Goal: Book appointment/travel/reservation

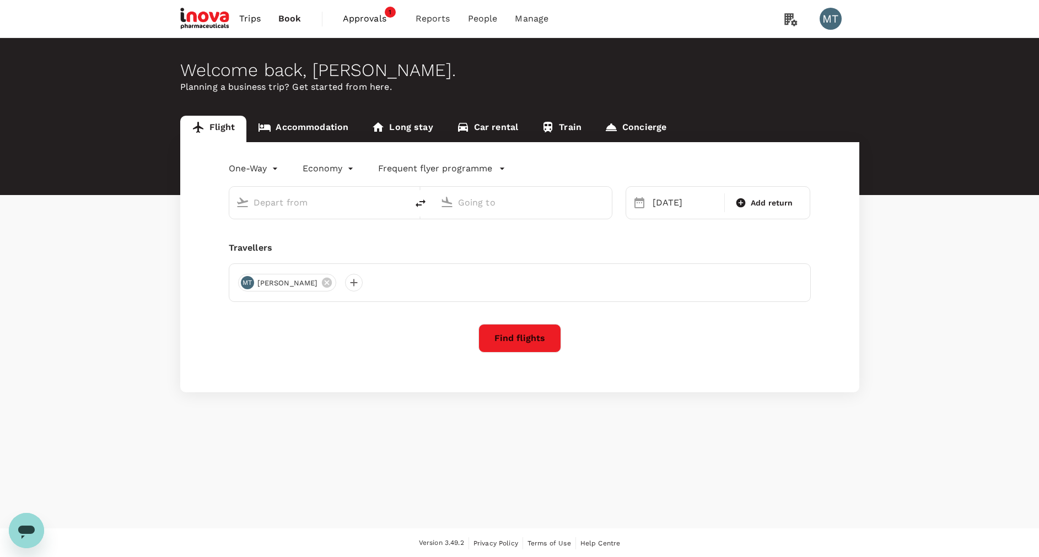
click at [314, 129] on link "Accommodation" at bounding box center [303, 129] width 114 height 26
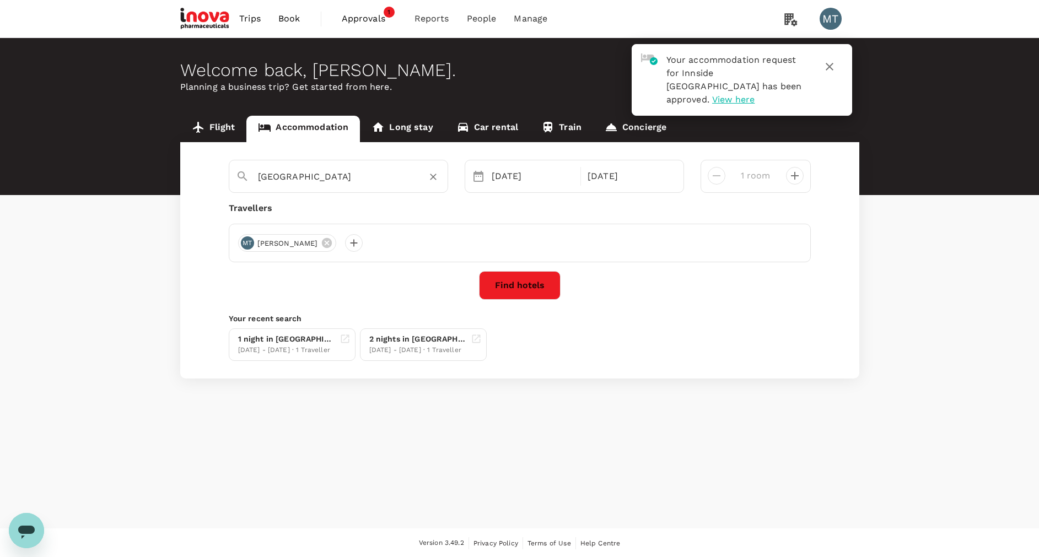
click at [412, 173] on div "[GEOGRAPHIC_DATA]" at bounding box center [349, 177] width 183 height 18
type input "[GEOGRAPHIC_DATA]"
click at [511, 180] on div "[DATE]" at bounding box center [533, 176] width 92 height 22
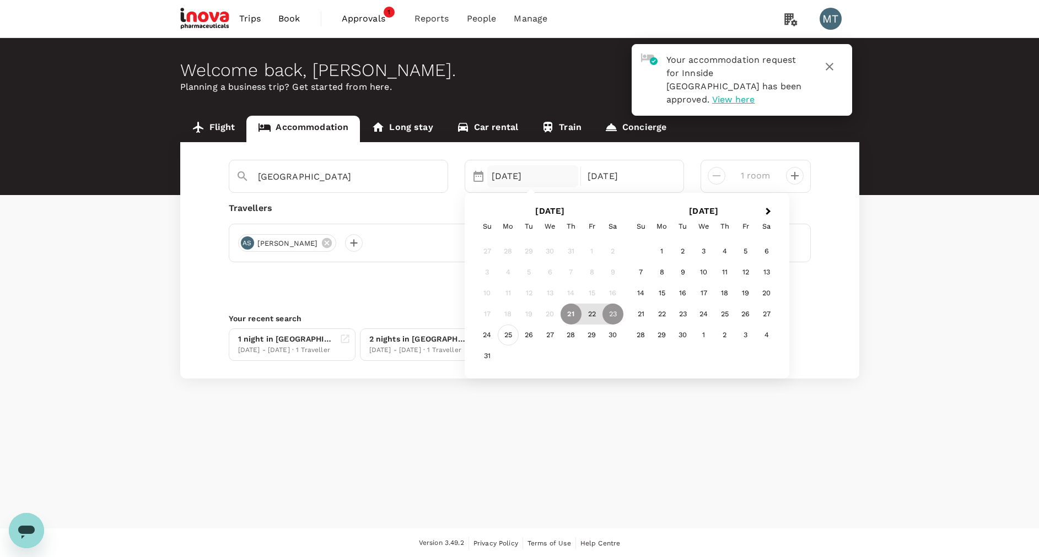
click at [510, 334] on div "25" at bounding box center [508, 335] width 21 height 21
click at [529, 331] on div "26" at bounding box center [529, 335] width 21 height 21
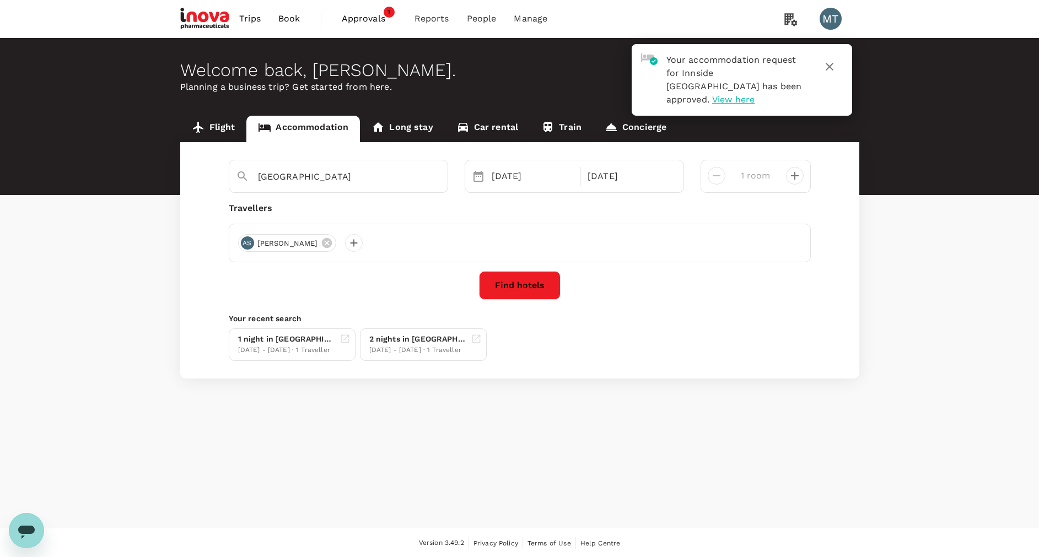
click at [535, 284] on button "Find hotels" at bounding box center [520, 285] width 82 height 29
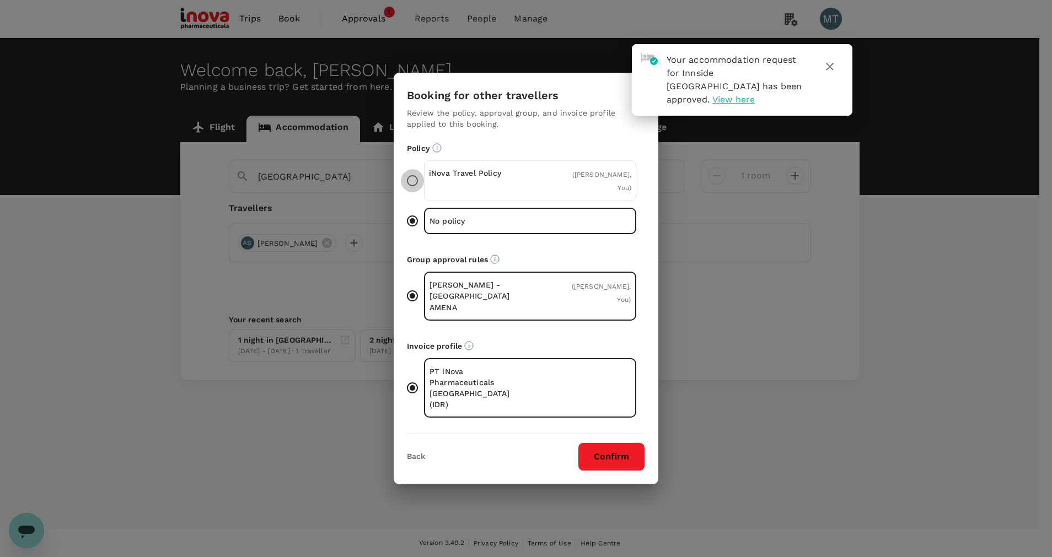
click at [415, 192] on input "iNova Travel Policy ( [PERSON_NAME], You )" at bounding box center [412, 180] width 23 height 23
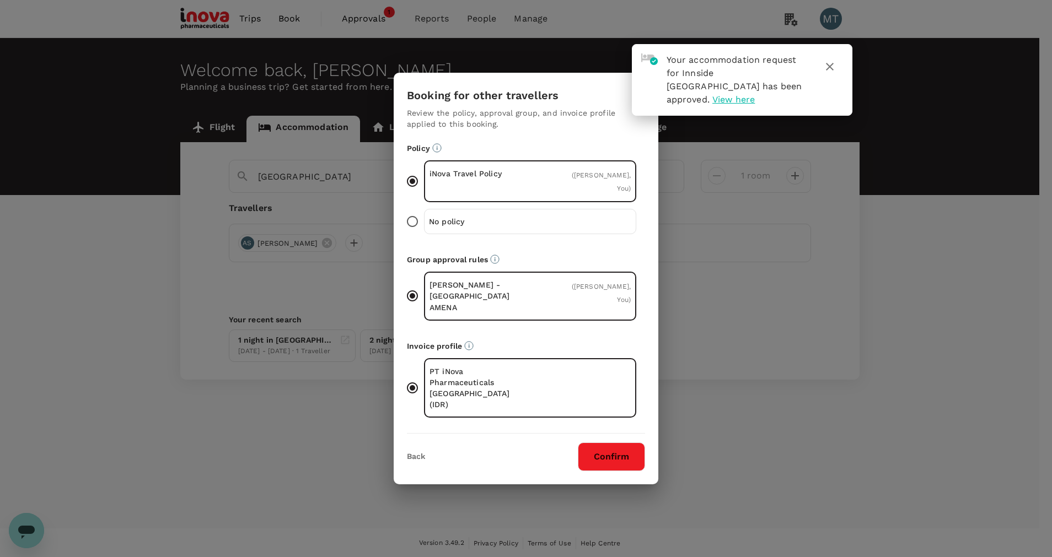
click at [601, 449] on button "Confirm" at bounding box center [611, 457] width 67 height 29
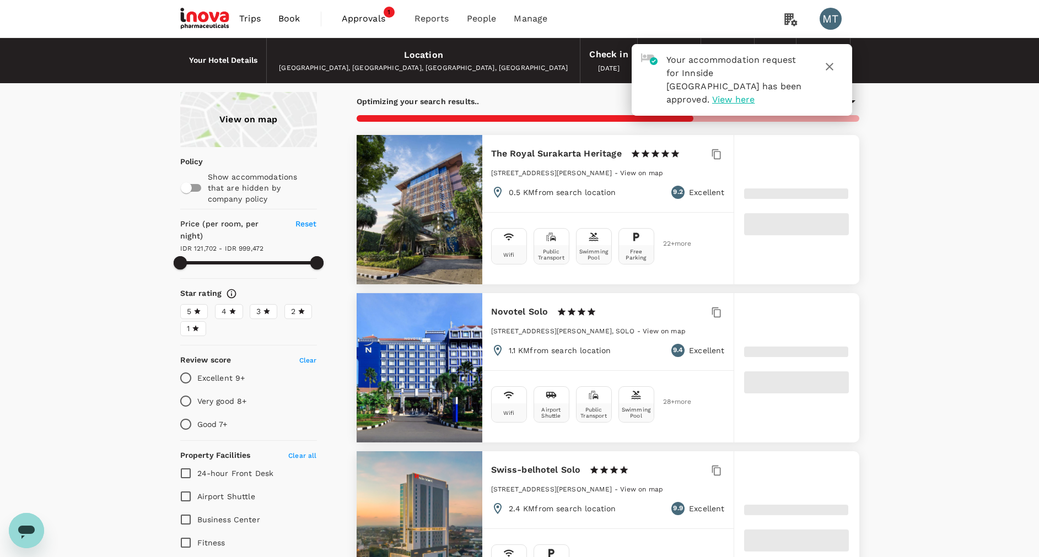
type input "999472.33"
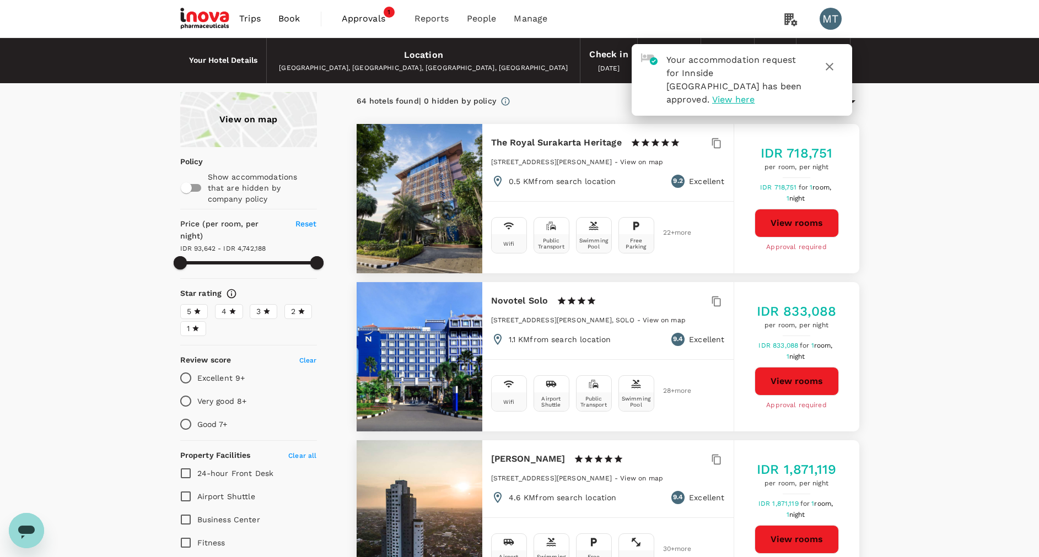
type input "93642.33"
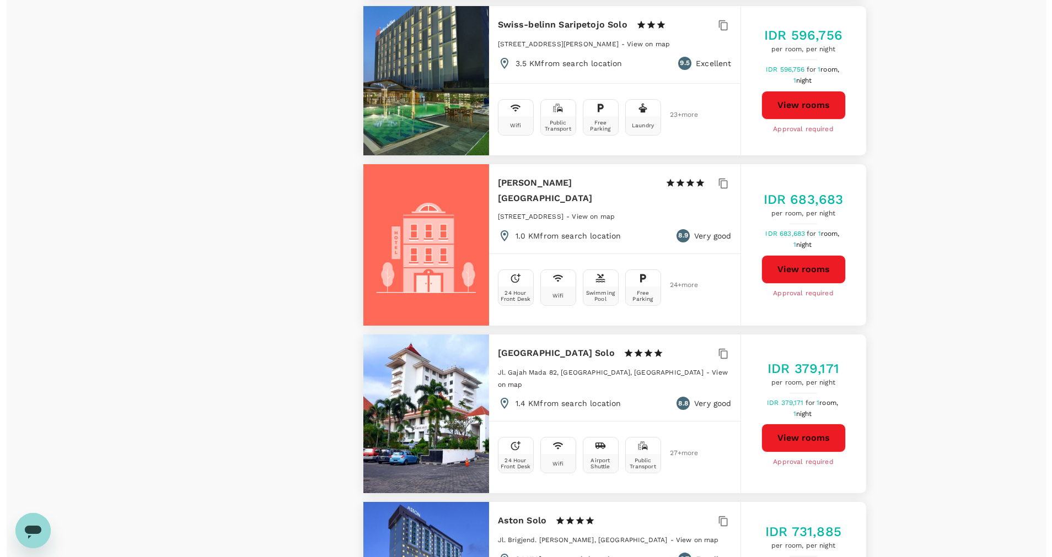
scroll to position [1489, 0]
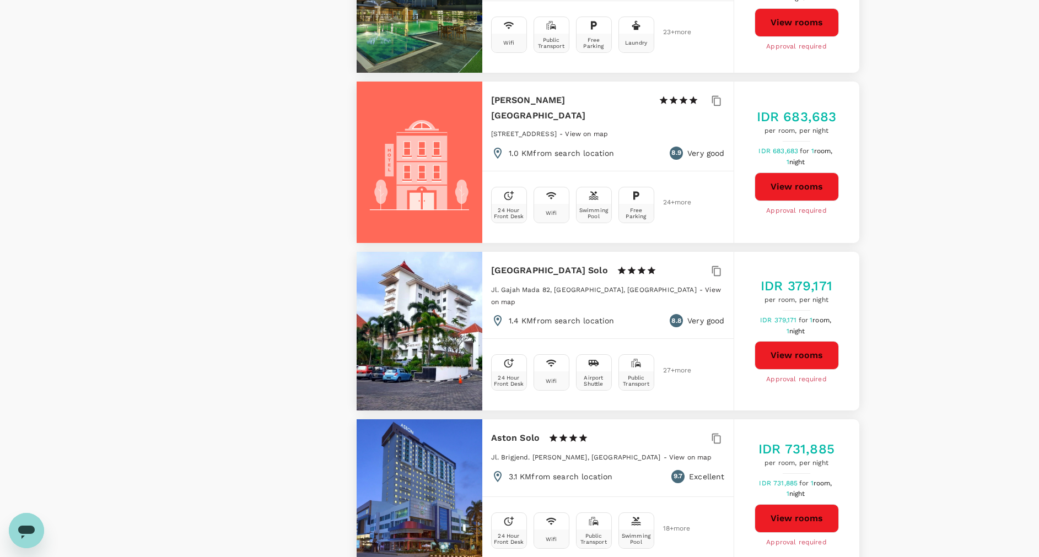
click at [787, 504] on button "View rooms" at bounding box center [797, 518] width 84 height 29
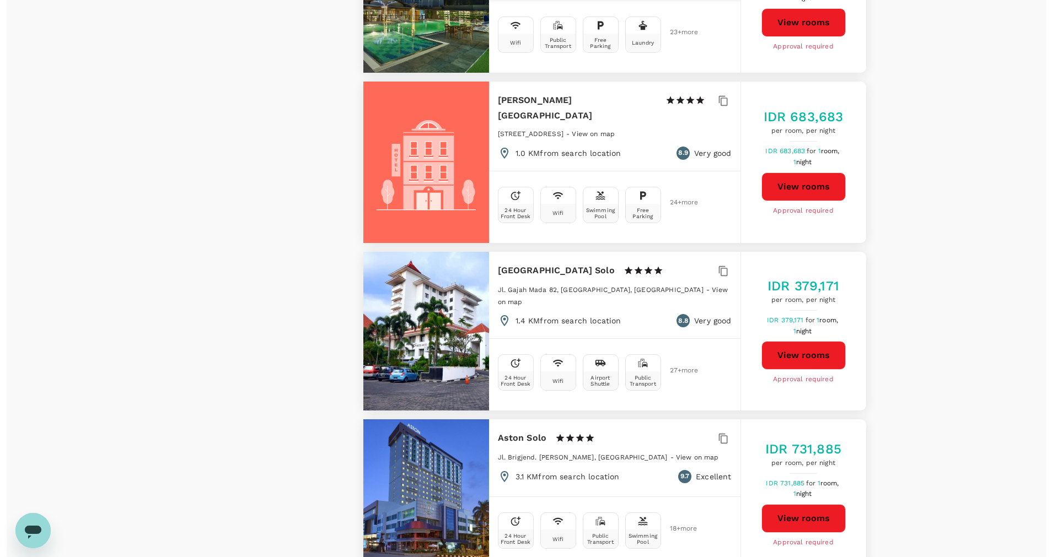
type input "4742187.33"
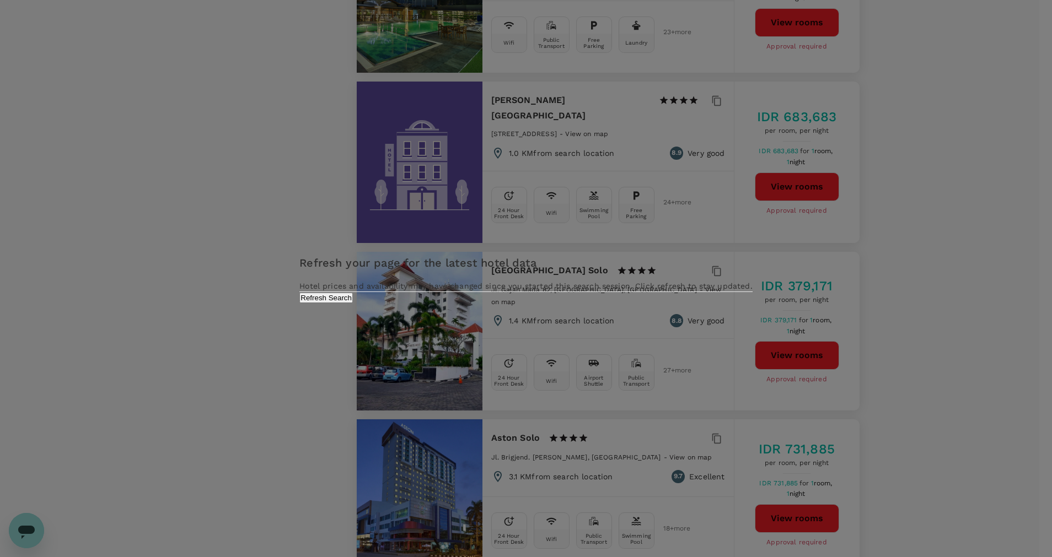
click at [353, 303] on button "Refresh Search" at bounding box center [325, 298] width 53 height 10
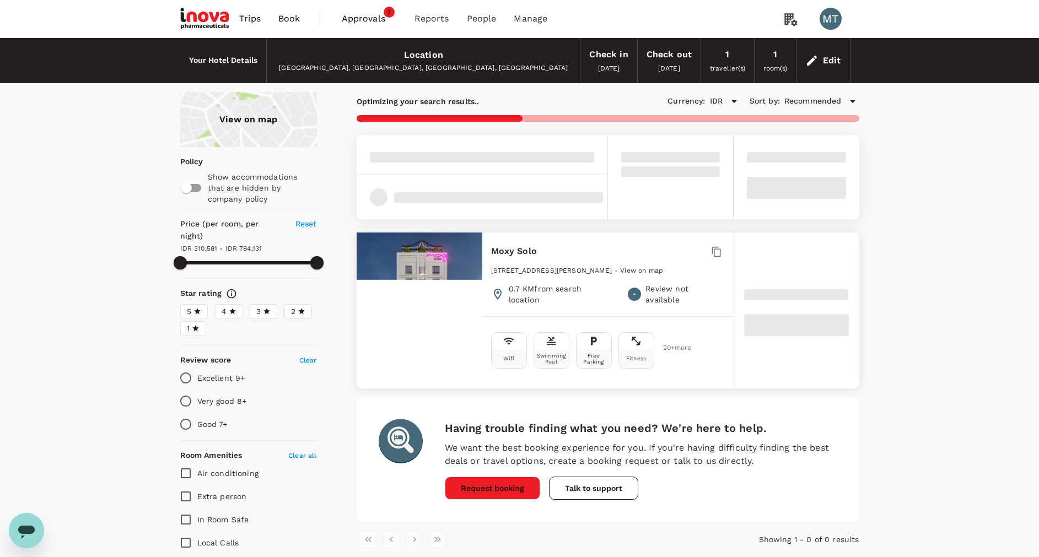
type input "93650.78"
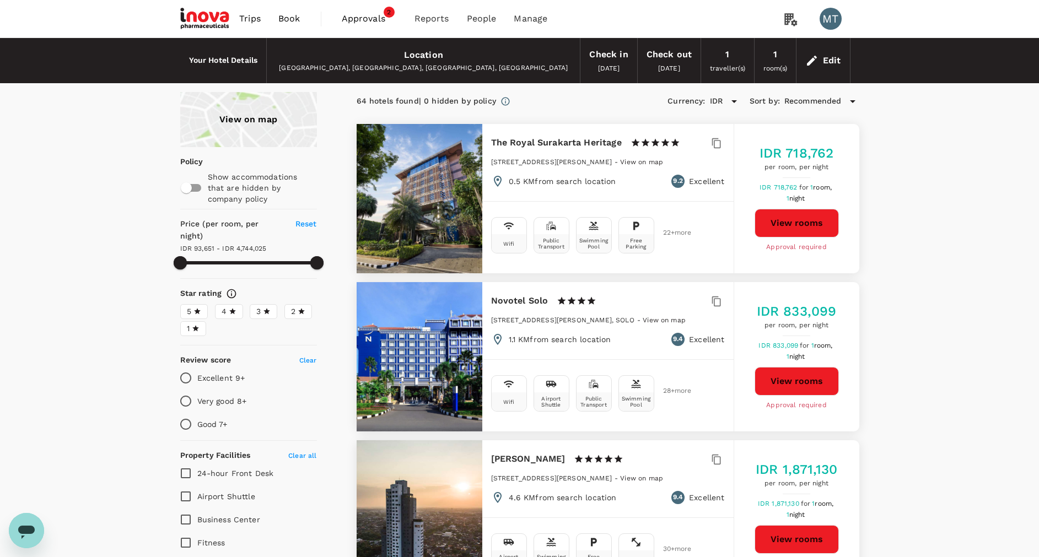
type input "4744024.78"
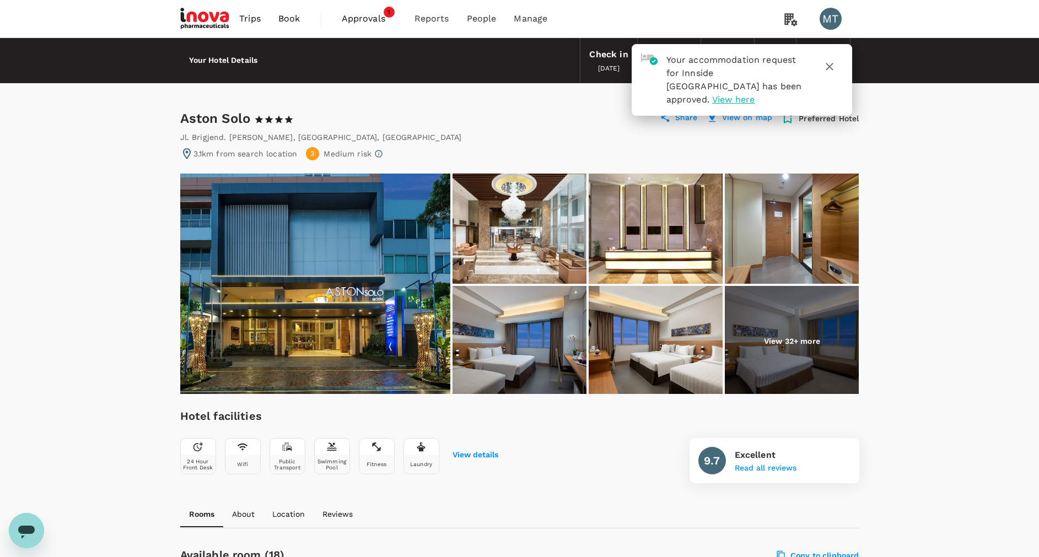
click at [832, 68] on icon "button" at bounding box center [829, 66] width 13 height 13
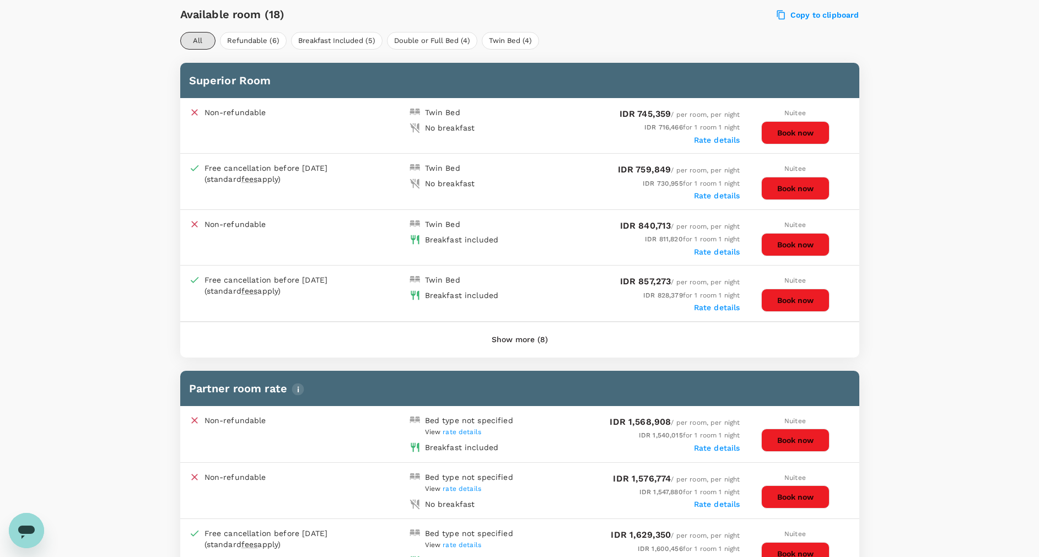
scroll to position [579, 0]
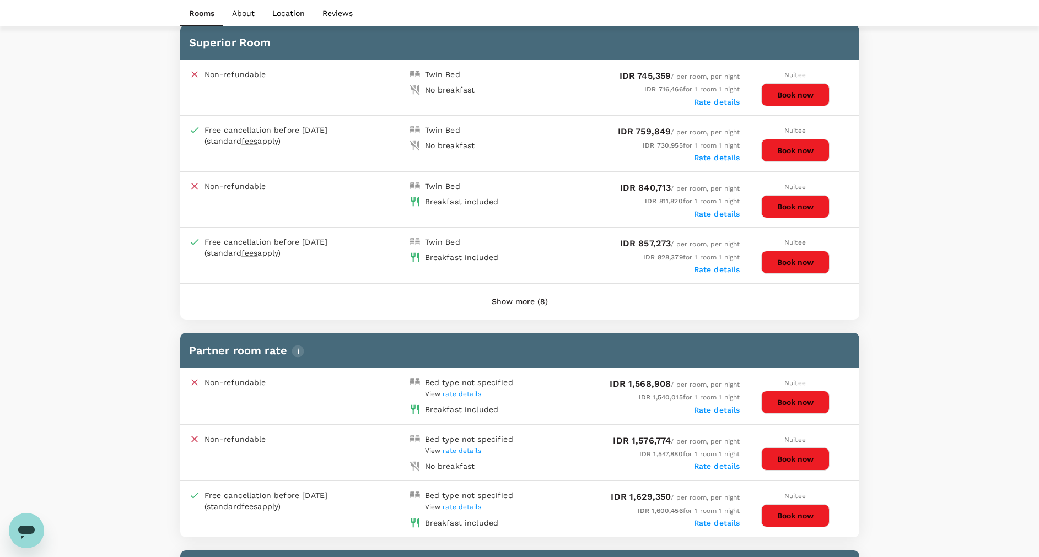
click at [791, 260] on button "Book now" at bounding box center [795, 262] width 68 height 23
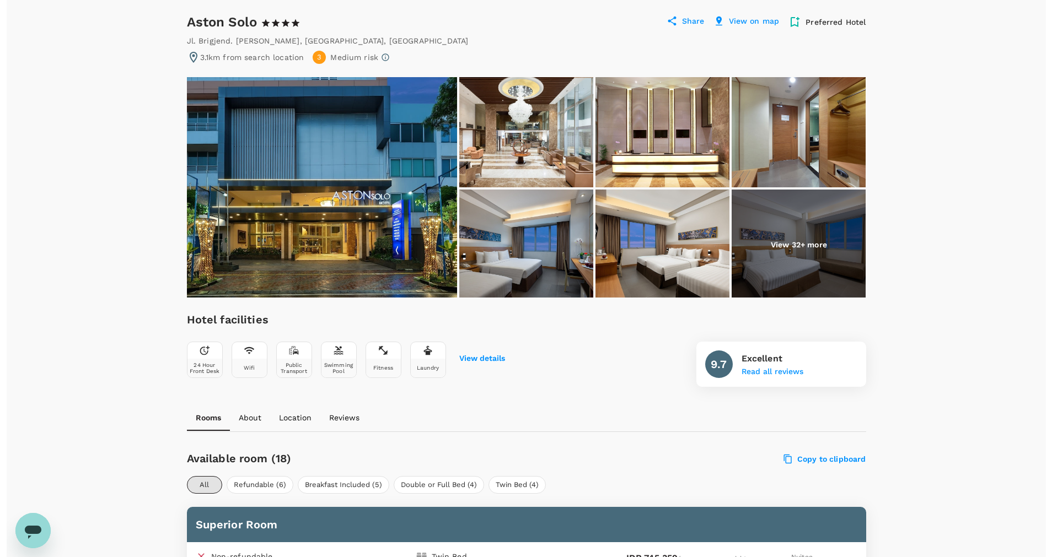
scroll to position [0, 0]
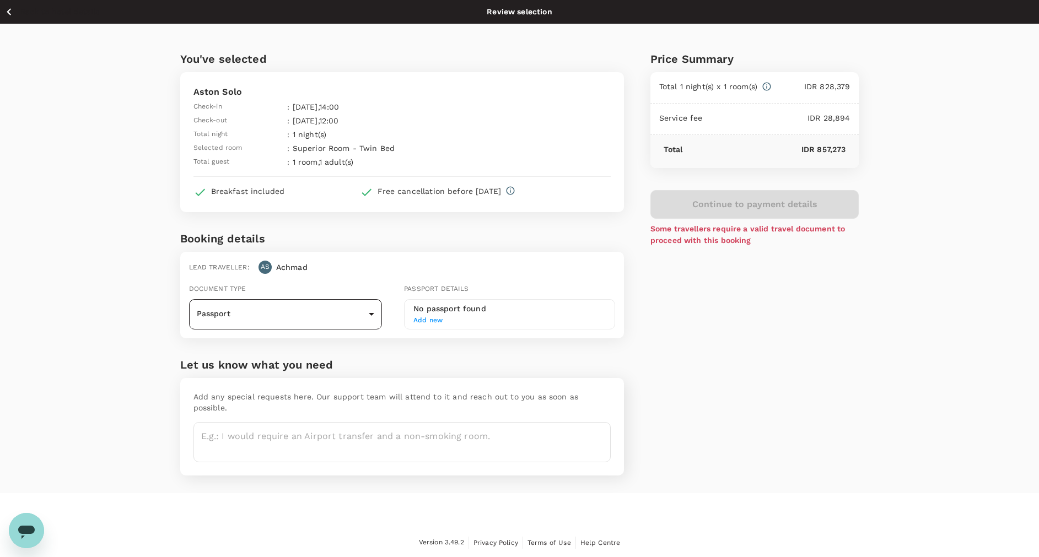
click at [369, 311] on body "Back to hotel details Review selection You've selected Aston Solo Check-in : 25…" at bounding box center [519, 279] width 1039 height 558
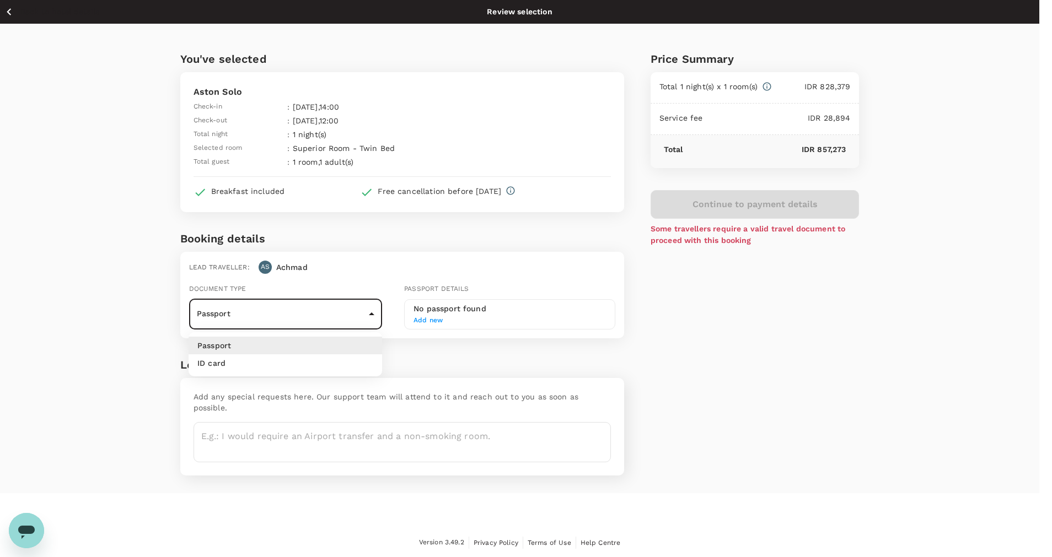
click at [359, 366] on li "ID card" at bounding box center [286, 364] width 194 height 18
type input "Id card"
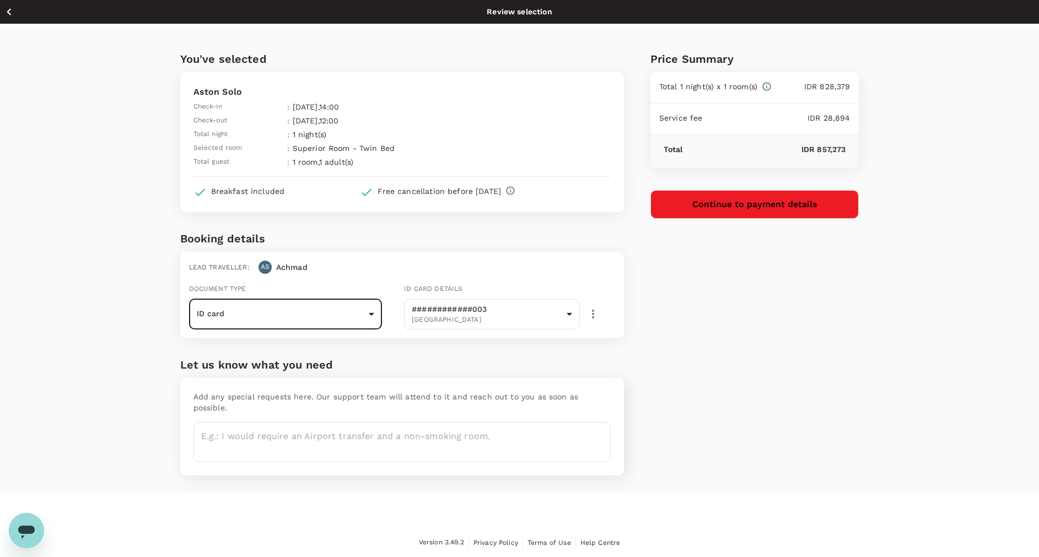
click at [682, 196] on button "Continue to payment details" at bounding box center [755, 204] width 209 height 29
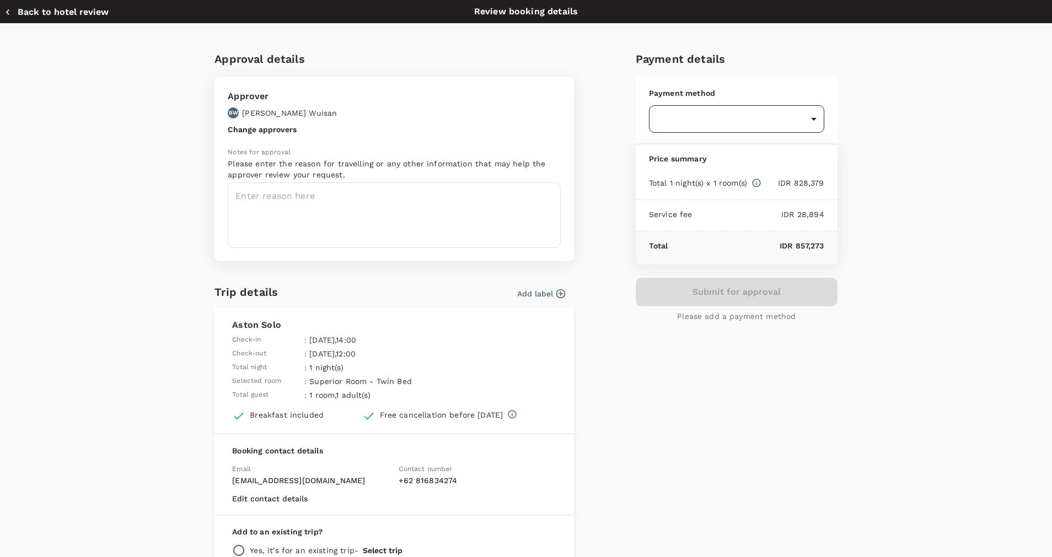
click at [801, 121] on body "Back to hotel details Review selection You've selected Aston Solo Check-in : 25…" at bounding box center [526, 279] width 1052 height 558
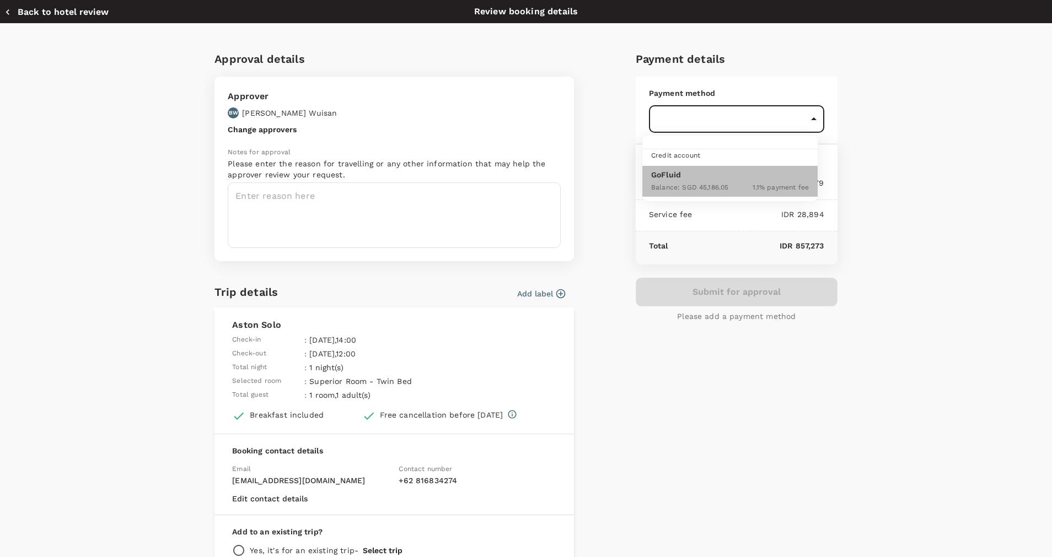
click at [764, 175] on p "GoFluid" at bounding box center [730, 174] width 158 height 11
type input "9d87fe9b-f599-4813-91a8-6354e0e2f257"
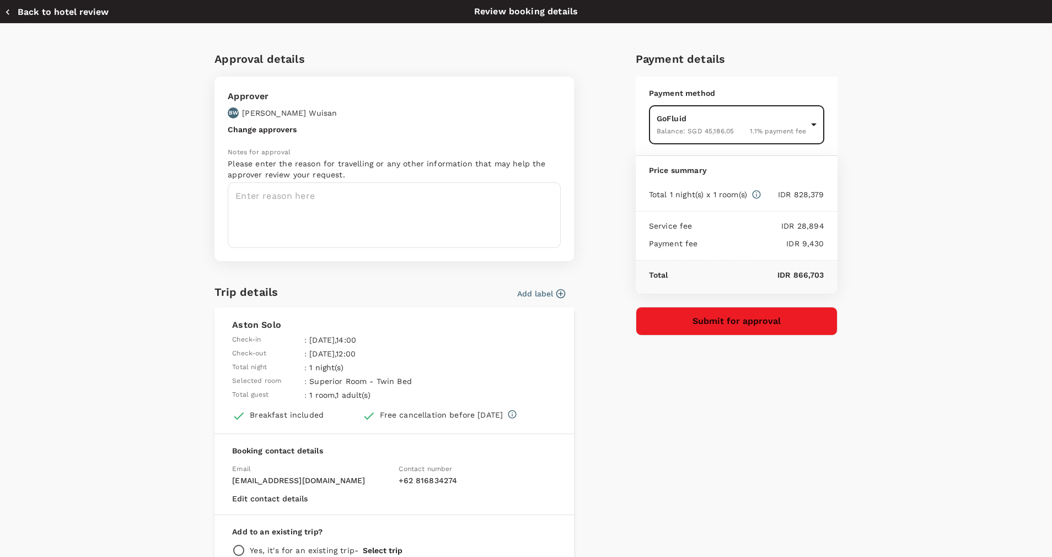
click at [555, 303] on form "Approval details Approver BW Benyamin Joseph Wuisan Change approvers Notes for …" at bounding box center [393, 326] width 359 height 552
click at [555, 297] on icon "button" at bounding box center [560, 293] width 11 height 11
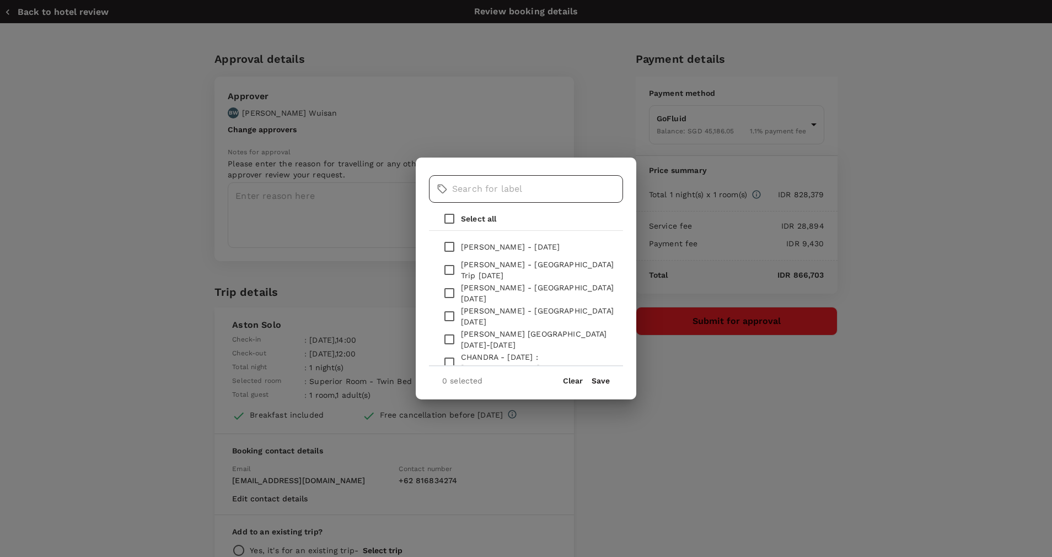
click at [487, 192] on input "text" at bounding box center [537, 189] width 171 height 28
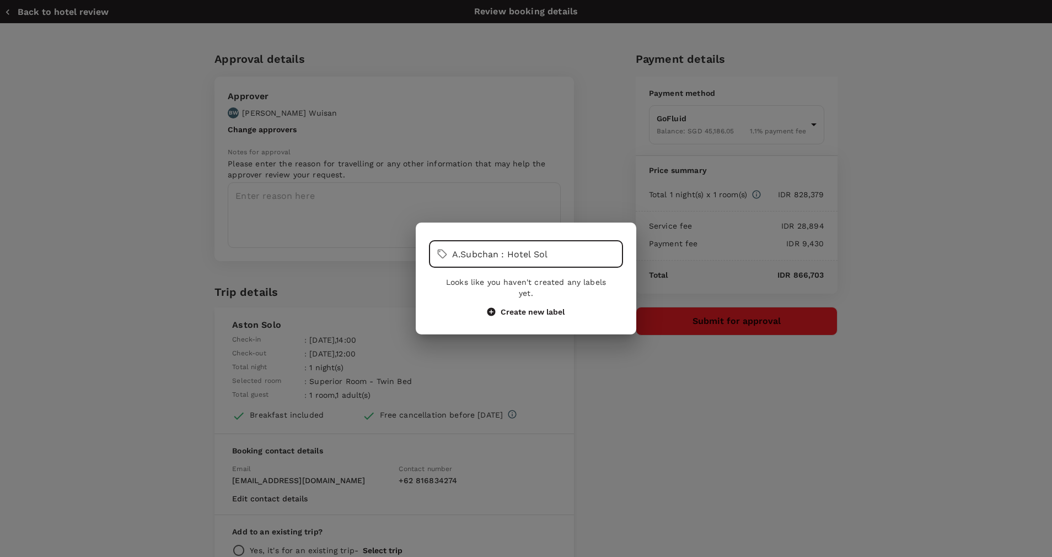
type input "A.Subchan : Hotel Sol"
click at [519, 307] on button "Create new label" at bounding box center [525, 312] width 77 height 10
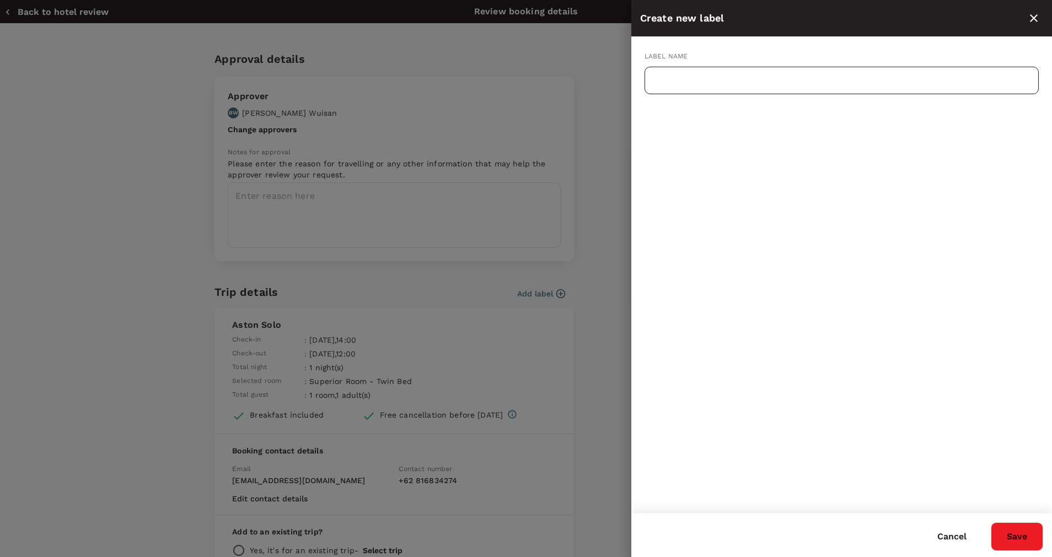
click at [751, 85] on input "text" at bounding box center [841, 81] width 394 height 28
type input "A"
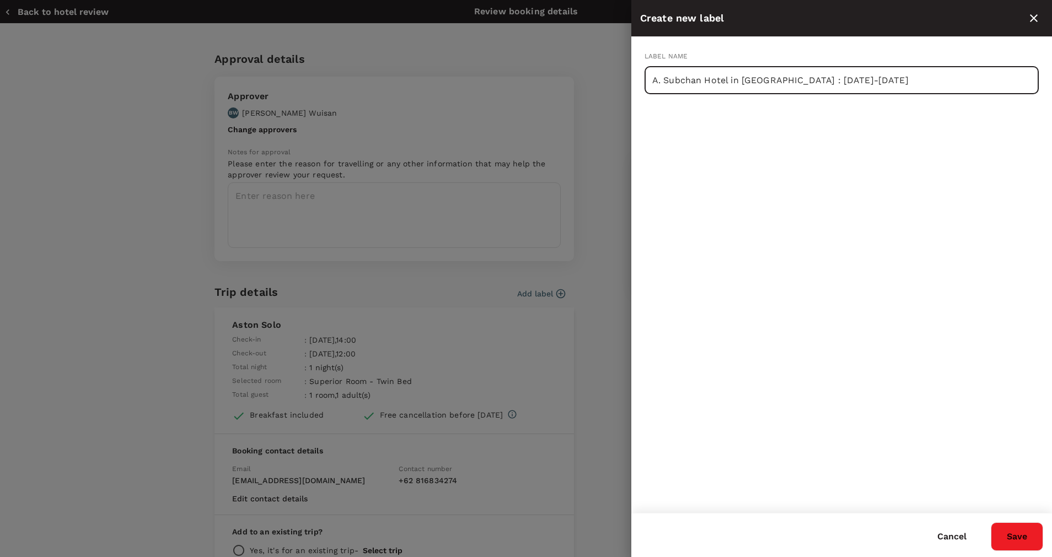
type input "A. Subchan Hotel in Solo : 25-26 Aug 2025"
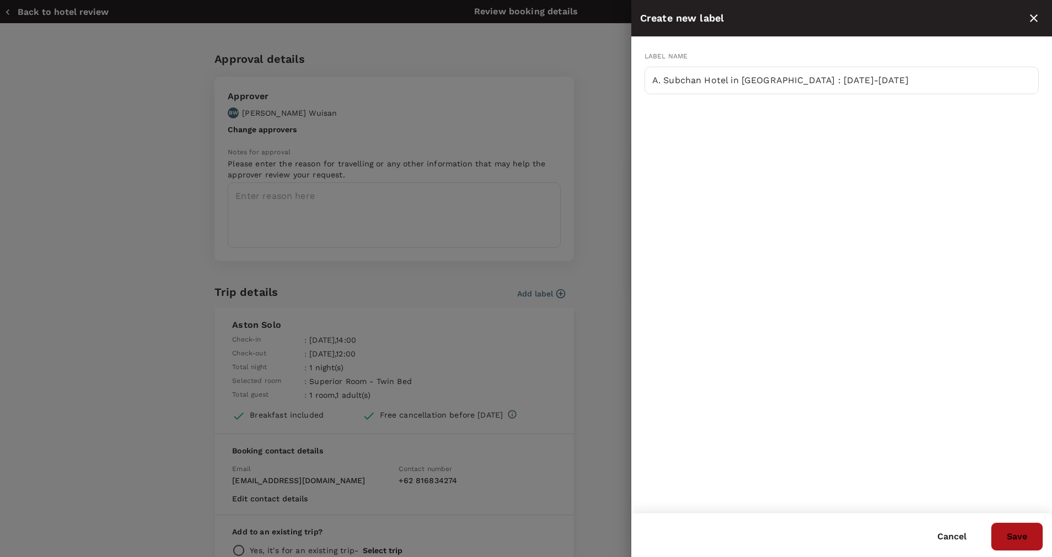
click at [1008, 535] on button "Save" at bounding box center [1017, 537] width 52 height 29
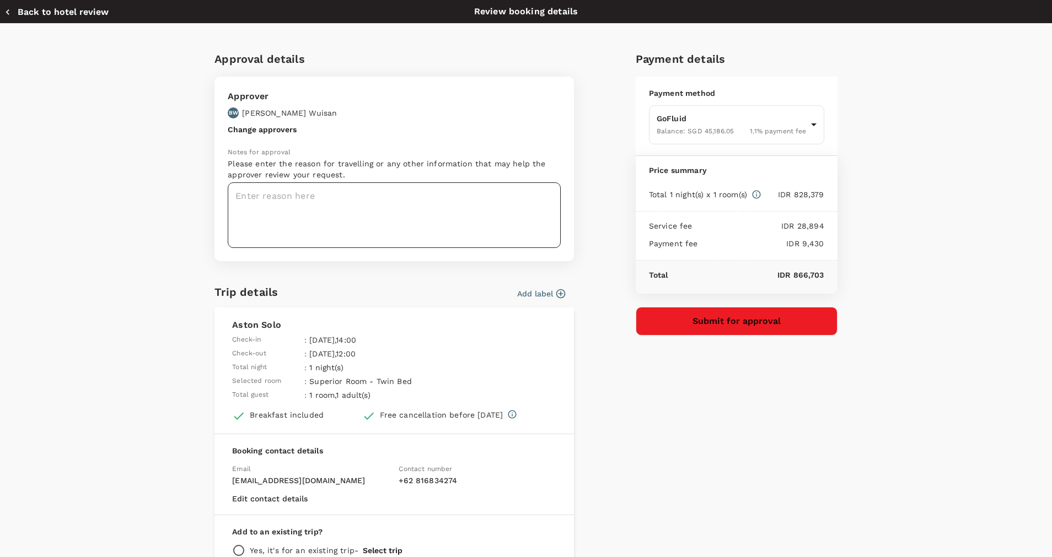
click at [441, 214] on textarea at bounding box center [394, 215] width 333 height 66
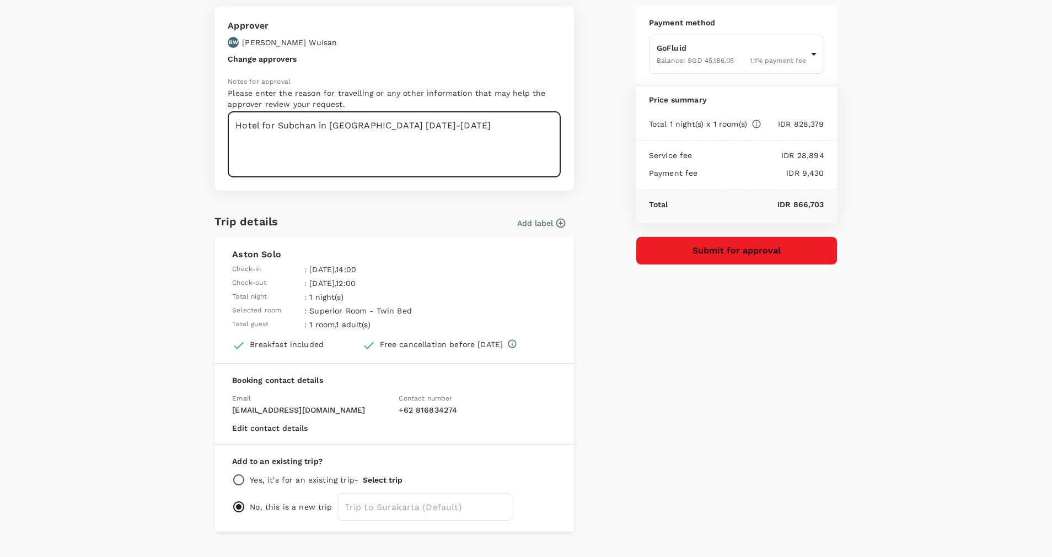
scroll to position [95, 0]
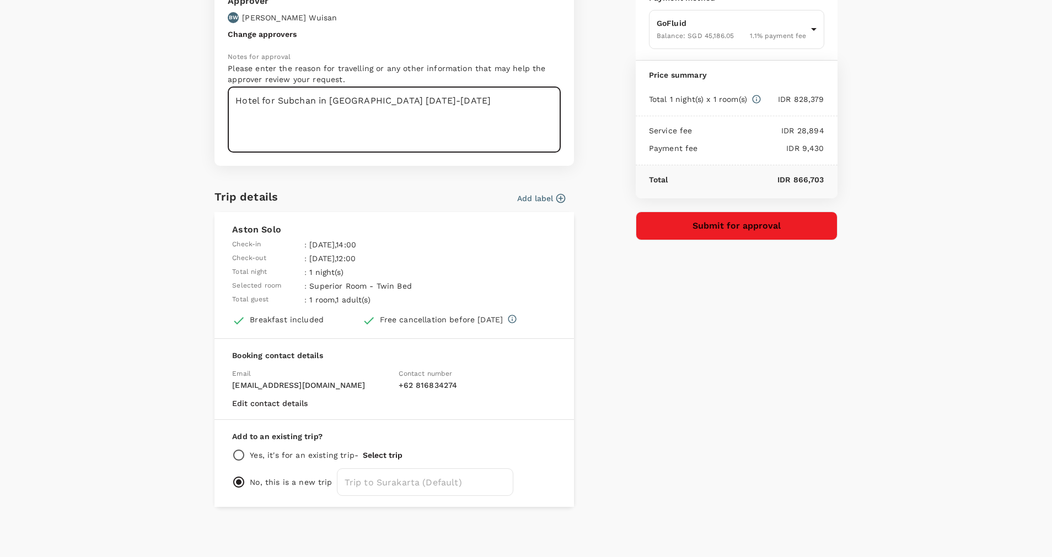
type textarea "Hotel for Subchan in Solo 25-26 Aug 2025"
click at [656, 233] on button "Submit for approval" at bounding box center [737, 226] width 202 height 29
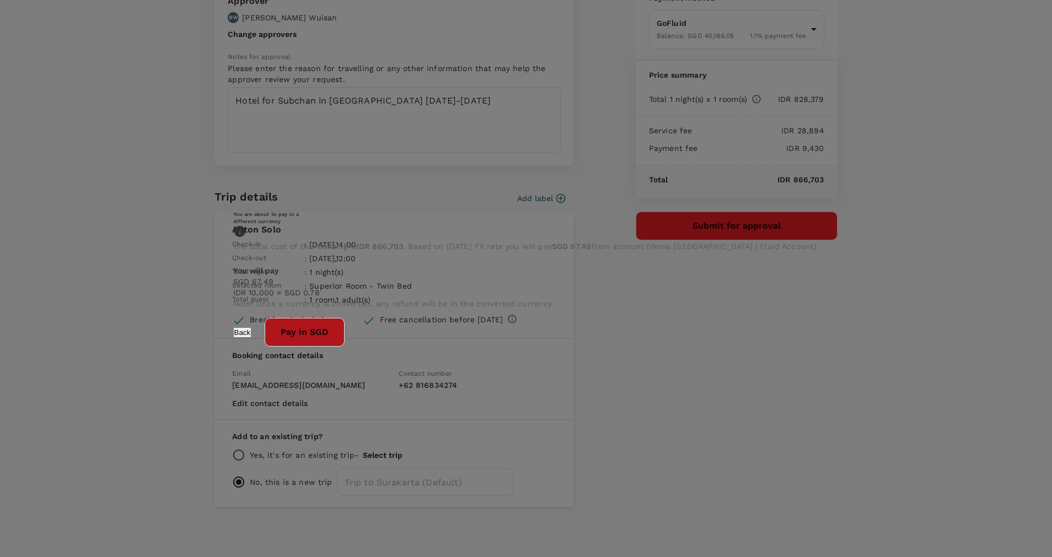
click at [345, 347] on button "Pay in SGD" at bounding box center [305, 332] width 80 height 29
